Goal: Contribute content: Add original content to the website for others to see

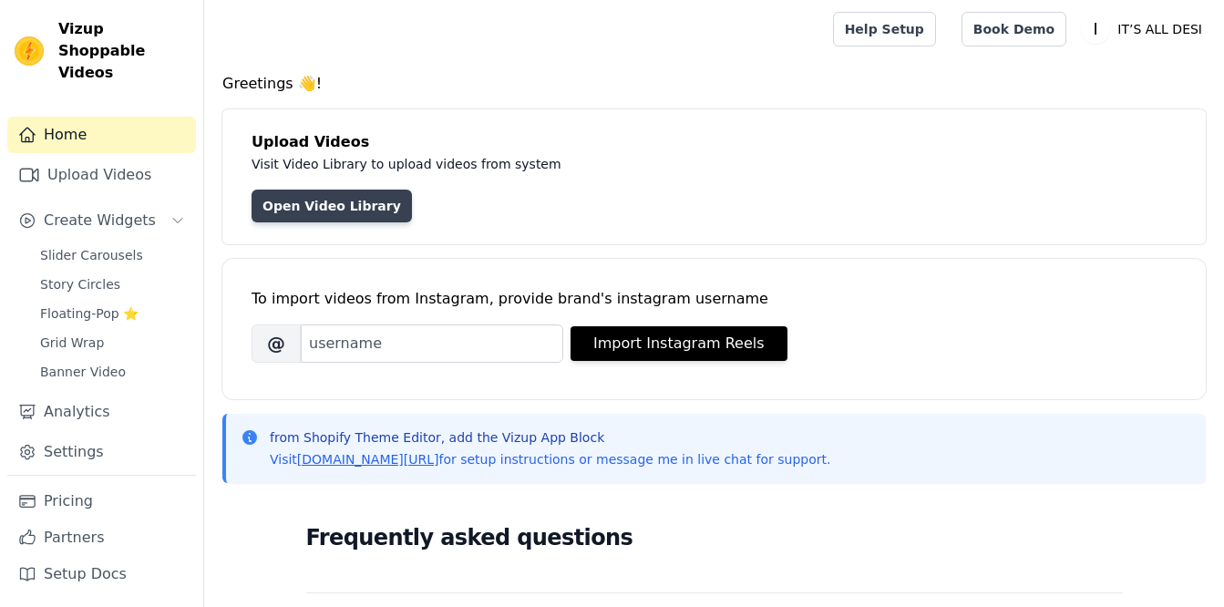
click at [332, 201] on link "Open Video Library" at bounding box center [332, 206] width 160 height 33
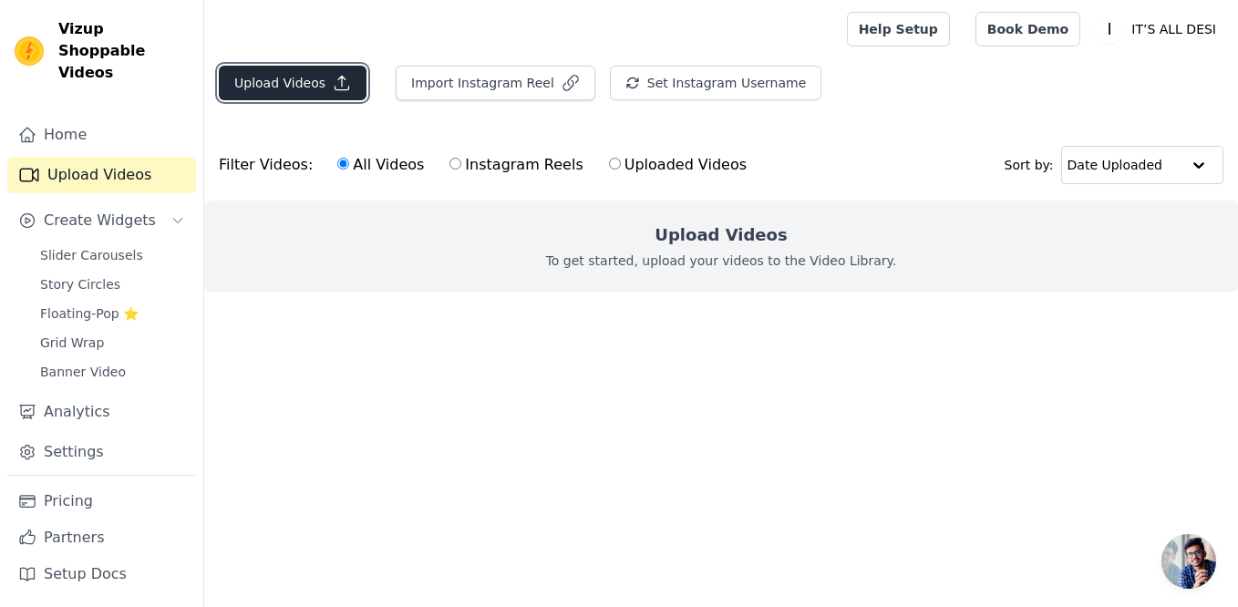
click at [291, 90] on button "Upload Videos" at bounding box center [293, 83] width 148 height 35
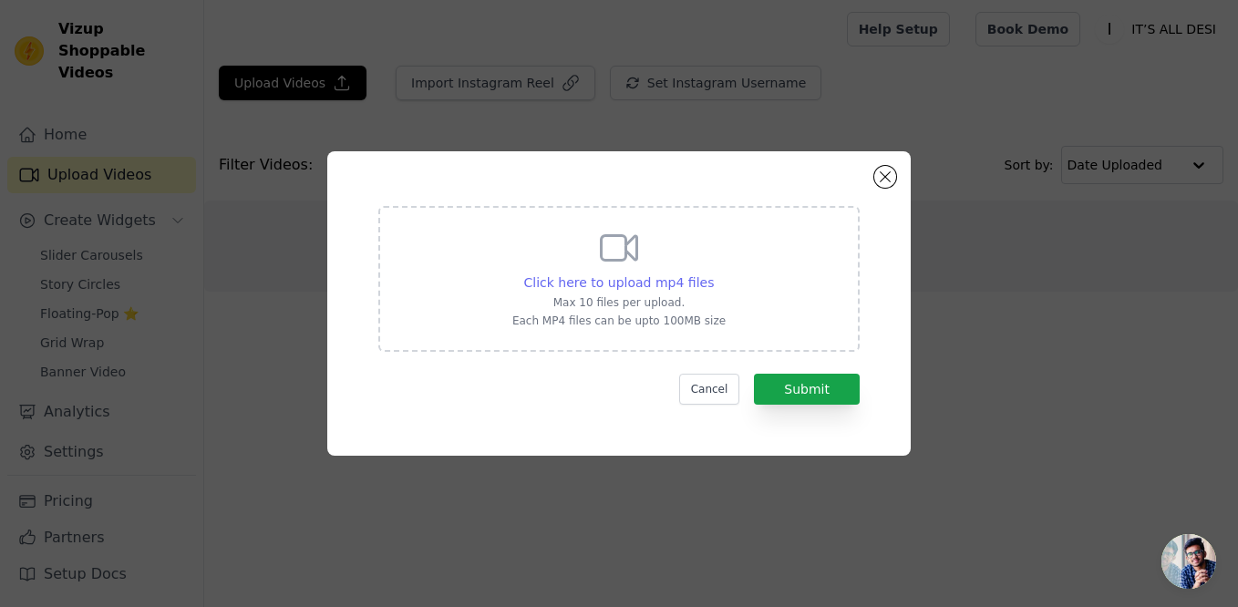
click at [633, 287] on span "Click here to upload mp4 files" at bounding box center [619, 282] width 191 height 15
click at [713, 273] on input "Click here to upload mp4 files Max 10 files per upload. Each MP4 files can be u…" at bounding box center [713, 273] width 1 height 1
click at [883, 186] on button "Close modal" at bounding box center [885, 177] width 22 height 22
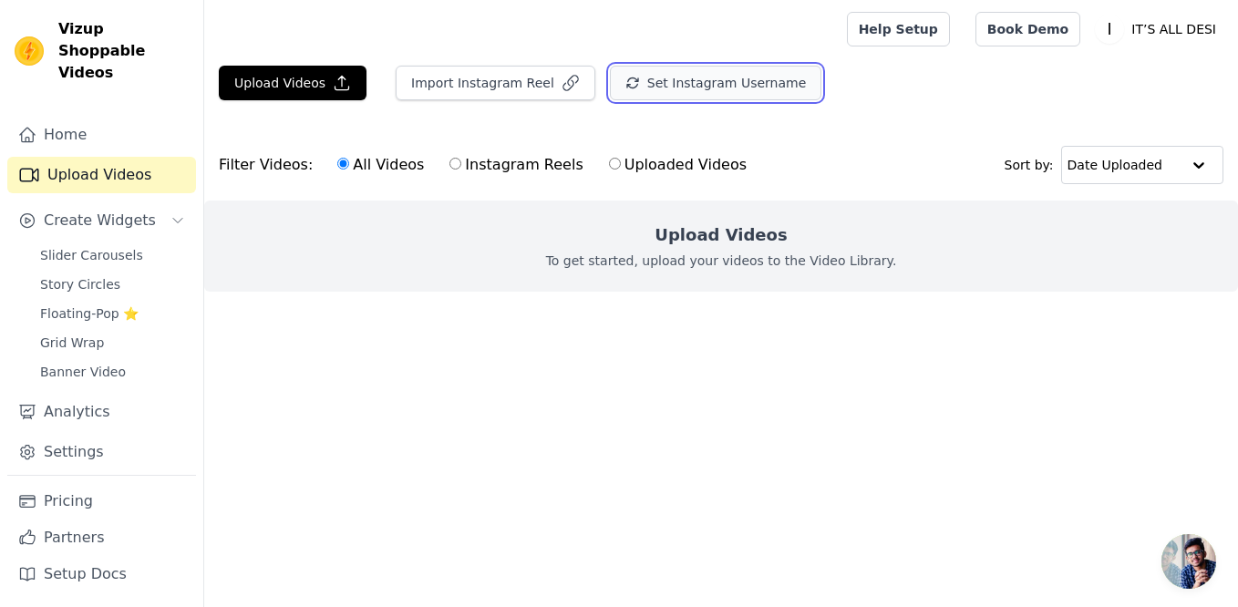
click at [623, 88] on button "Set Instagram Username" at bounding box center [715, 83] width 211 height 35
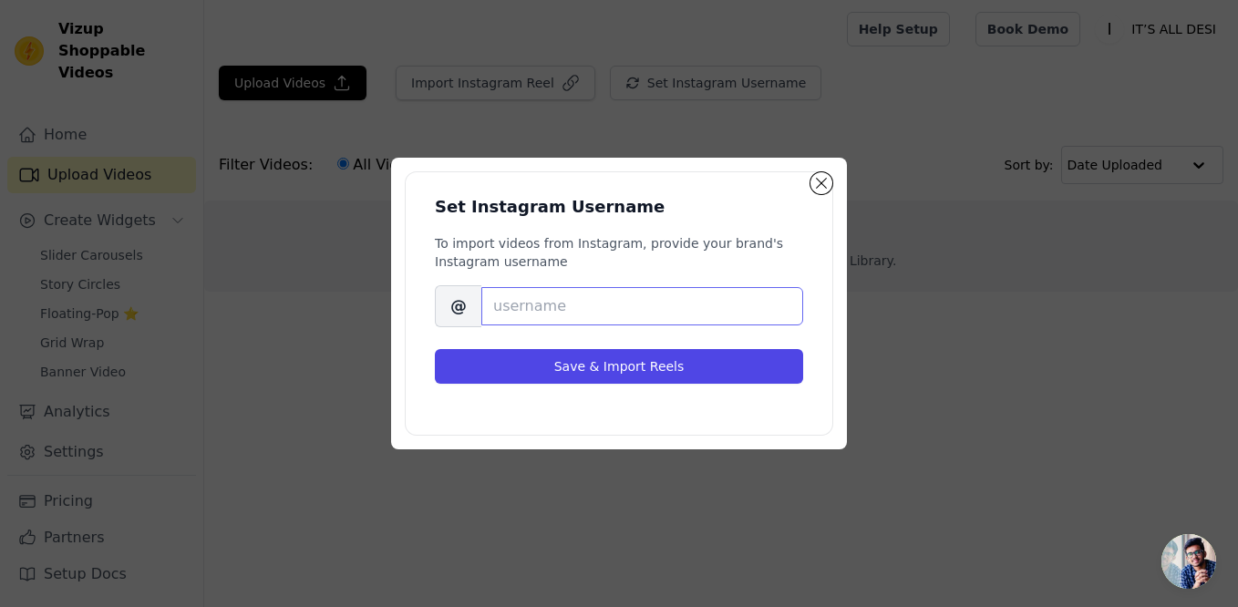
click at [558, 316] on input "Brand's Instagram Username" at bounding box center [642, 306] width 322 height 38
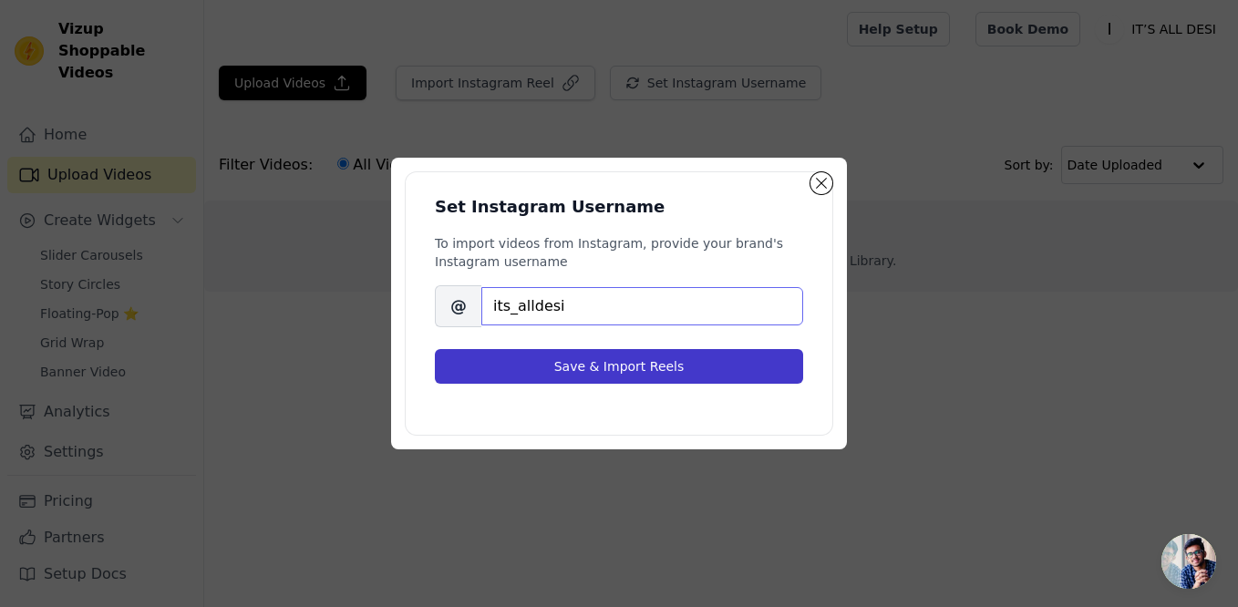
type input "its_alldesi"
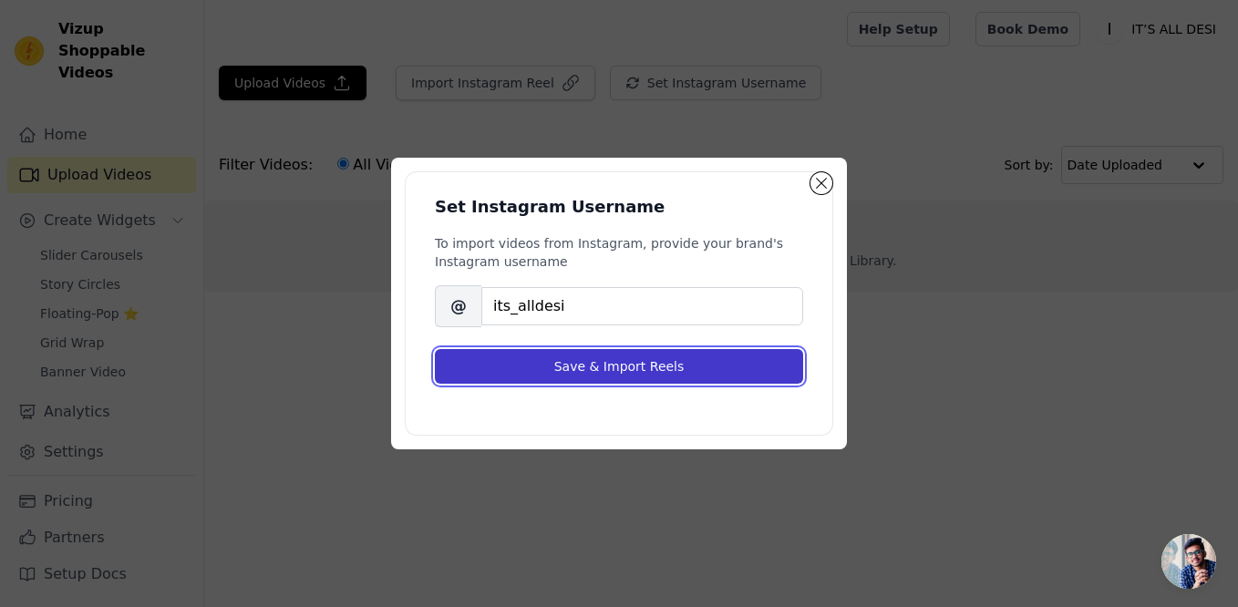
click at [605, 370] on button "Save & Import Reels" at bounding box center [619, 366] width 368 height 35
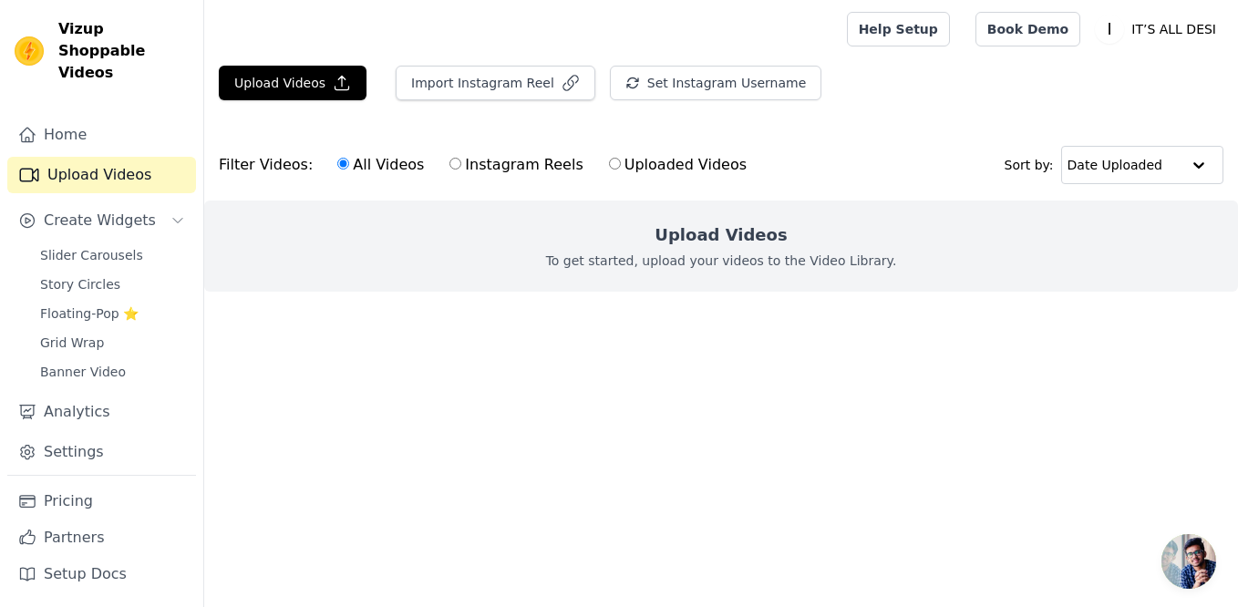
click at [449, 159] on input "Instagram Reels" at bounding box center [455, 164] width 12 height 12
radio input "true"
click at [456, 77] on button "Import Instagram Reel" at bounding box center [496, 83] width 200 height 35
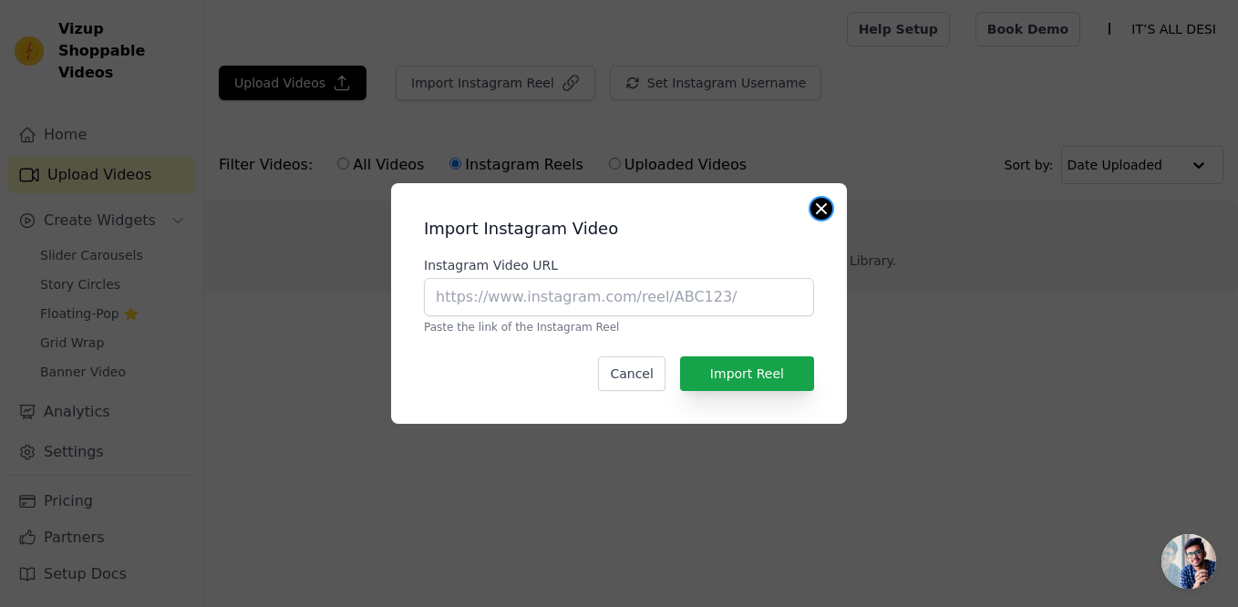
click at [814, 206] on button "Close modal" at bounding box center [821, 209] width 22 height 22
